Goal: Find specific page/section

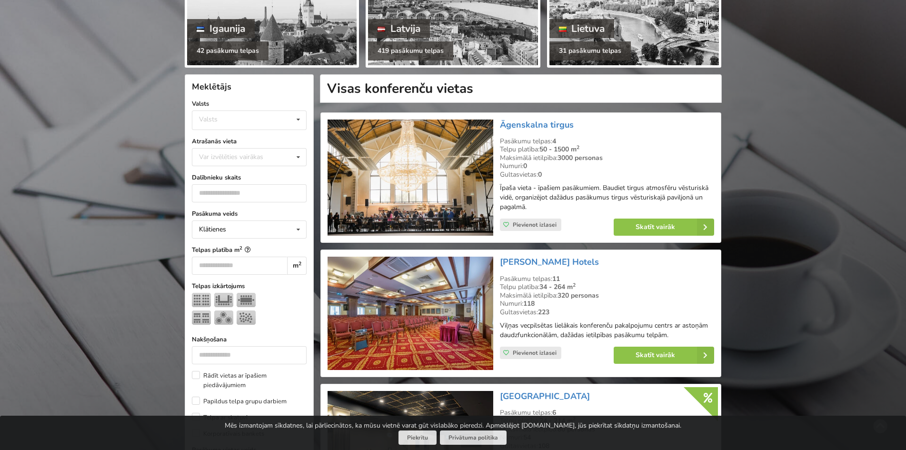
scroll to position [191, 0]
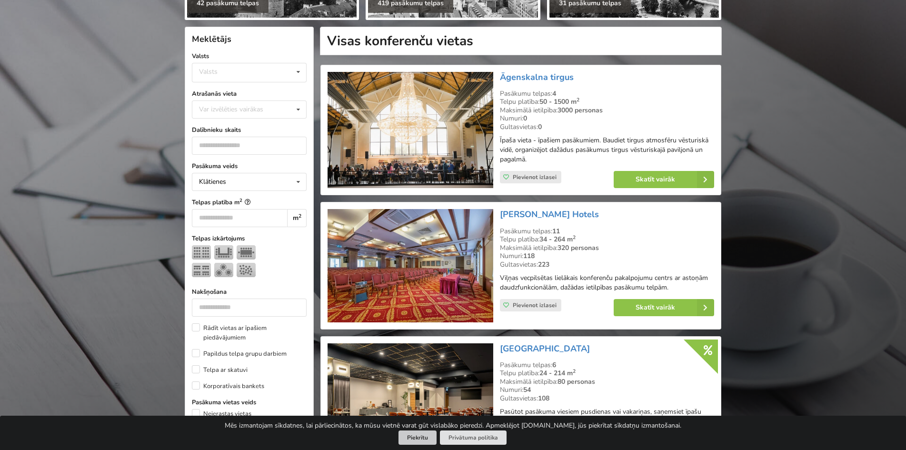
click at [426, 440] on button "Piekrītu" at bounding box center [418, 438] width 38 height 15
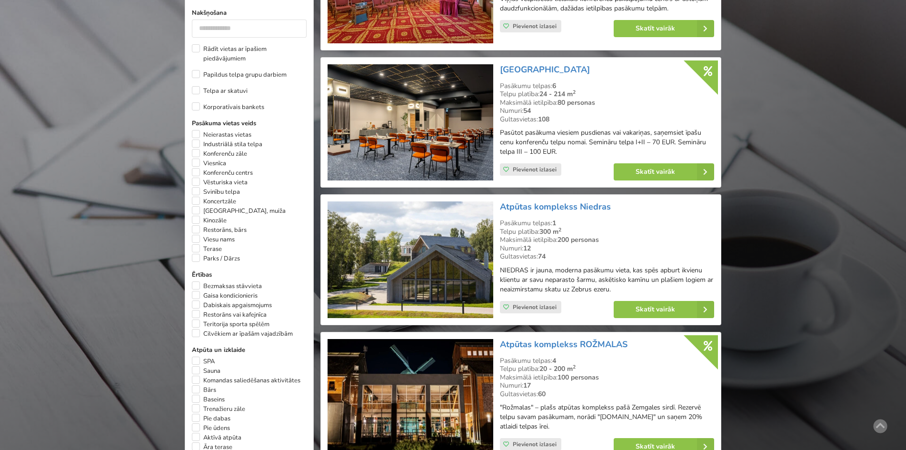
scroll to position [476, 0]
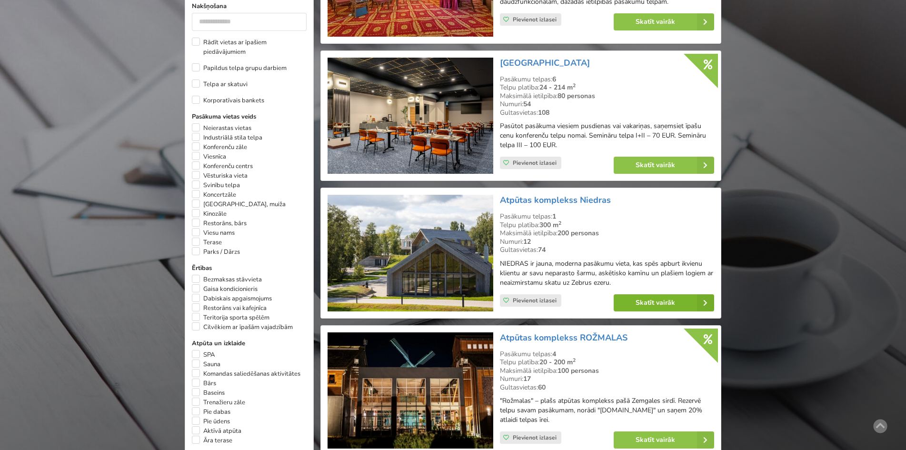
click at [656, 300] on link "Skatīt vairāk" at bounding box center [664, 302] width 101 height 17
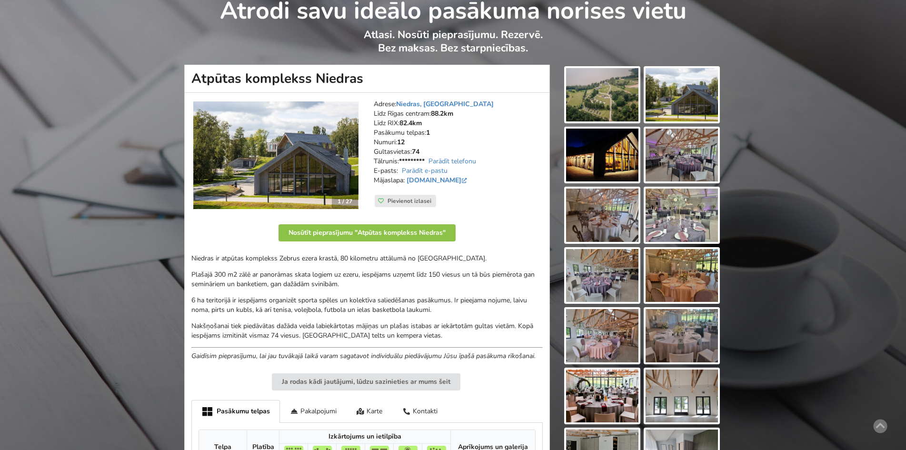
scroll to position [48, 0]
